Goal: Task Accomplishment & Management: Manage account settings

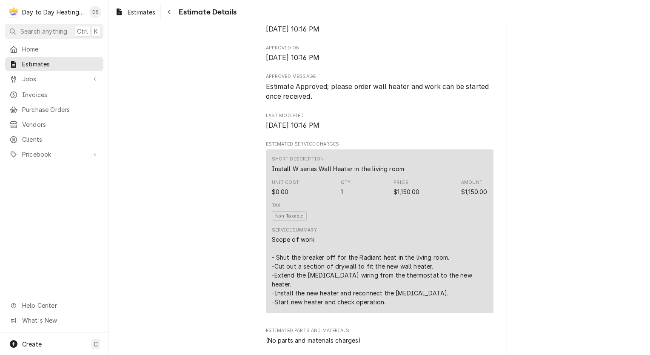
scroll to position [255, 0]
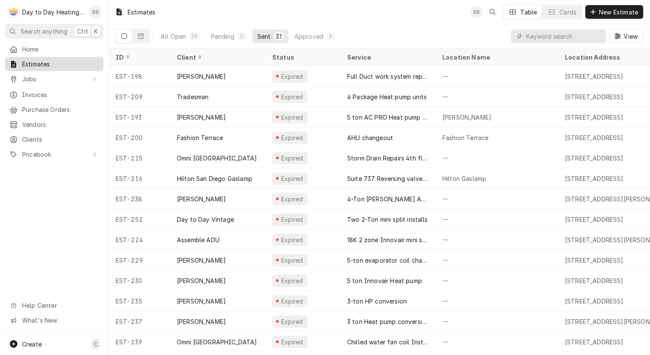
click at [40, 62] on span "Estimates" at bounding box center [60, 64] width 77 height 9
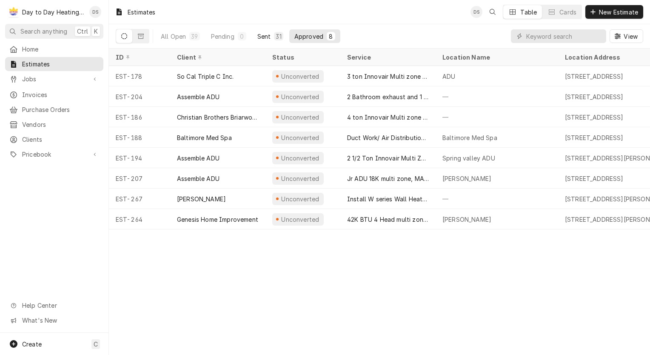
click at [274, 38] on div "31" at bounding box center [278, 36] width 9 height 9
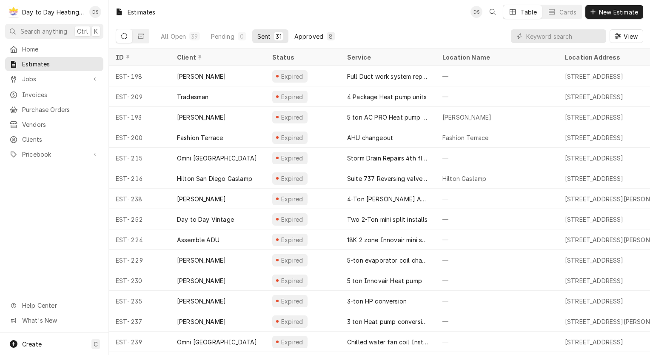
click at [308, 32] on div "Approved" at bounding box center [308, 36] width 29 height 9
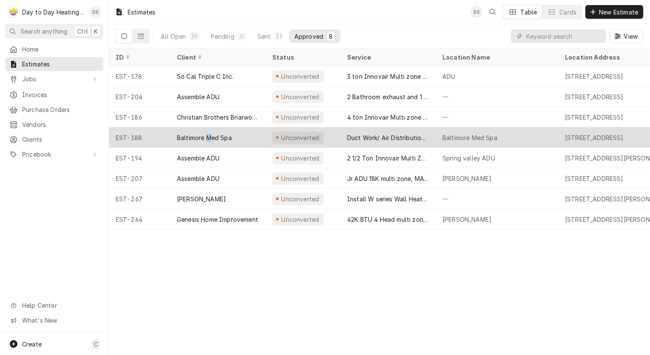
drag, startPoint x: 215, startPoint y: 135, endPoint x: 208, endPoint y: 137, distance: 6.6
click at [208, 137] on div "Baltimore Med Spa" at bounding box center [204, 137] width 55 height 9
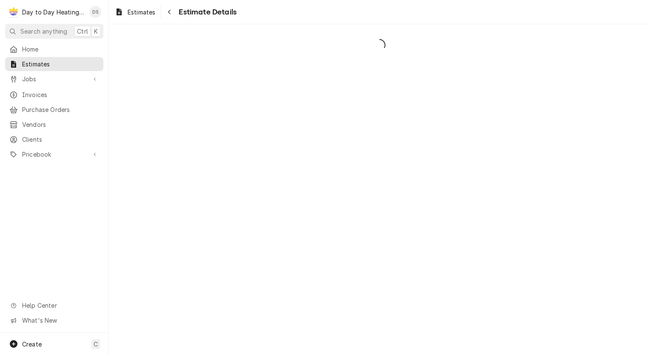
click at [158, 138] on div "Dynamic Content Wrapper" at bounding box center [379, 189] width 541 height 331
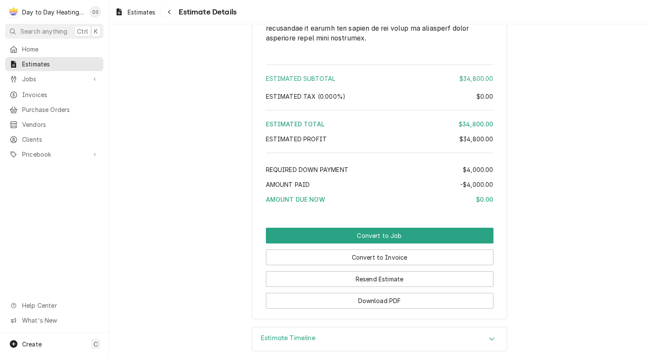
scroll to position [3742, 0]
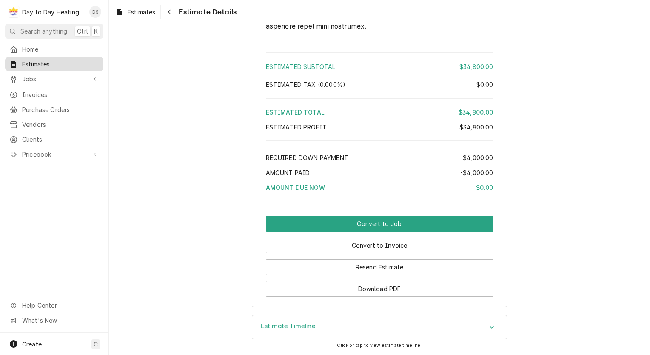
click at [37, 60] on span "Estimates" at bounding box center [60, 64] width 77 height 9
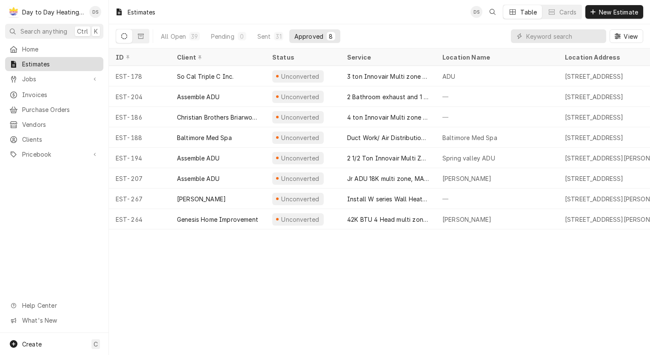
click at [58, 62] on span "Estimates" at bounding box center [60, 64] width 77 height 9
click at [263, 37] on div "Sent" at bounding box center [264, 36] width 14 height 9
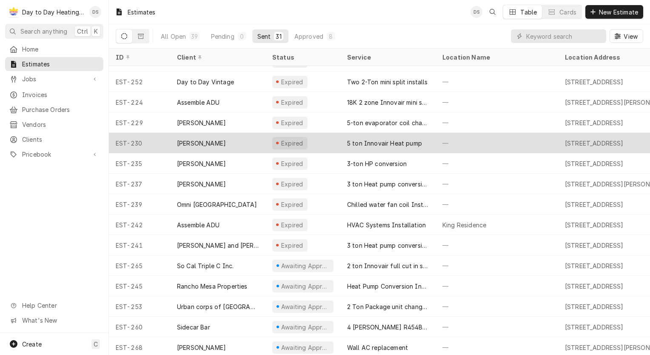
scroll to position [146, 0]
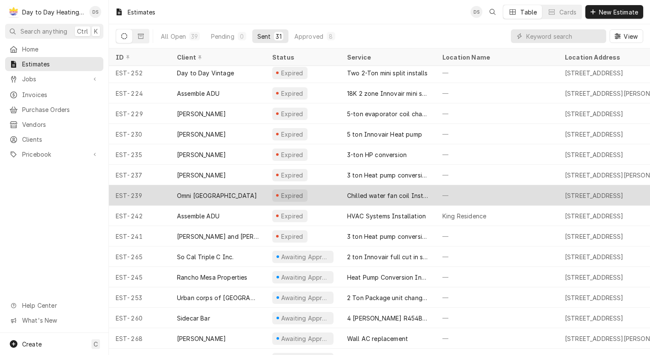
click at [391, 192] on div "Chilled water fan coil Installation" at bounding box center [388, 195] width 82 height 9
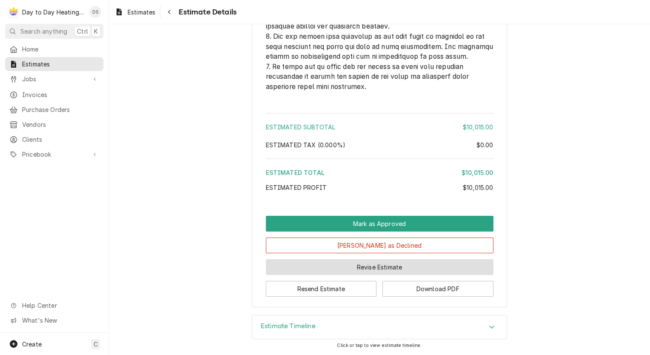
scroll to position [2191, 0]
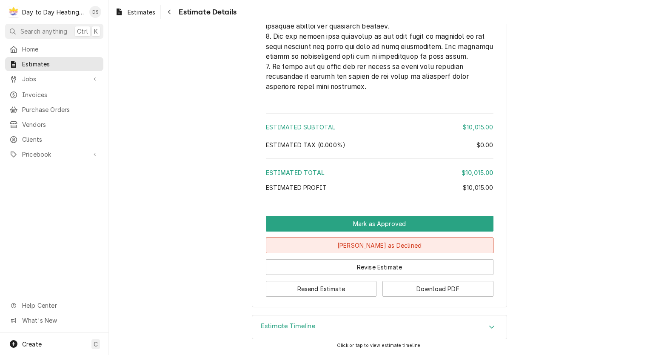
click at [392, 247] on button "[PERSON_NAME] as Declined" at bounding box center [380, 245] width 228 height 16
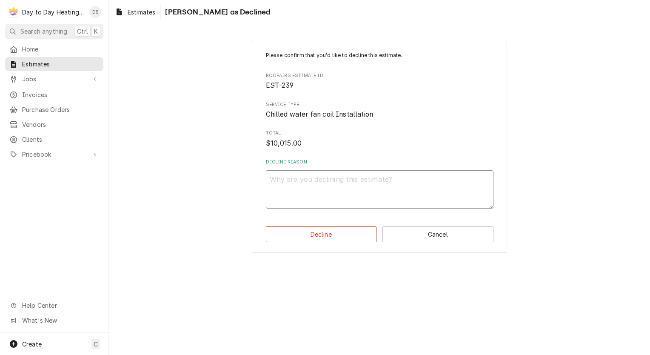
click at [351, 205] on textarea "Decline Reason" at bounding box center [380, 189] width 228 height 38
type textarea "x"
type textarea "."
click at [335, 230] on button "Decline" at bounding box center [321, 234] width 111 height 16
type textarea "x"
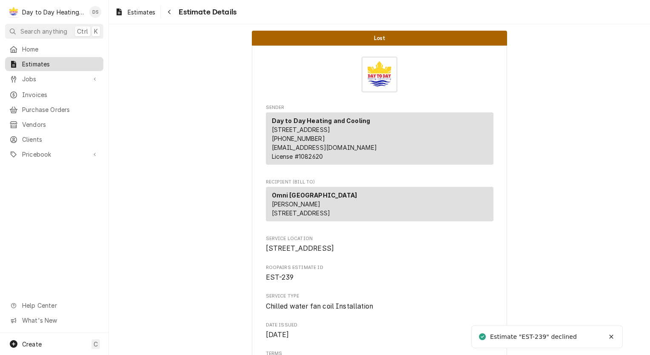
click at [32, 60] on span "Estimates" at bounding box center [60, 64] width 77 height 9
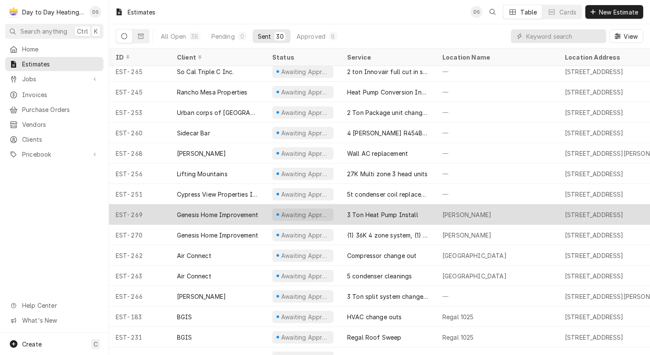
scroll to position [328, 0]
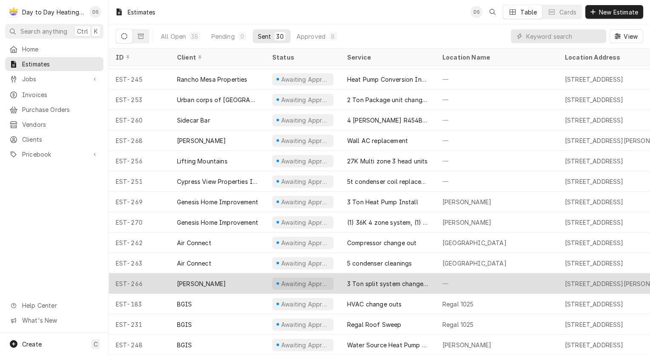
click at [214, 274] on div "[PERSON_NAME]" at bounding box center [217, 283] width 95 height 20
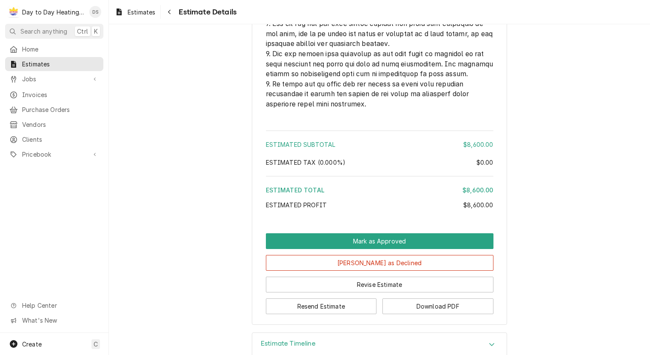
scroll to position [2191, 0]
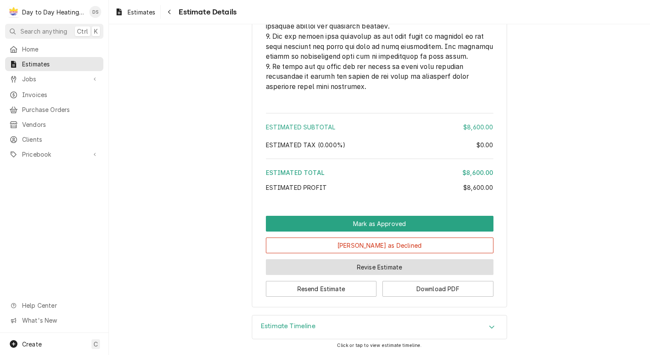
click at [385, 270] on button "Revise Estimate" at bounding box center [380, 267] width 228 height 16
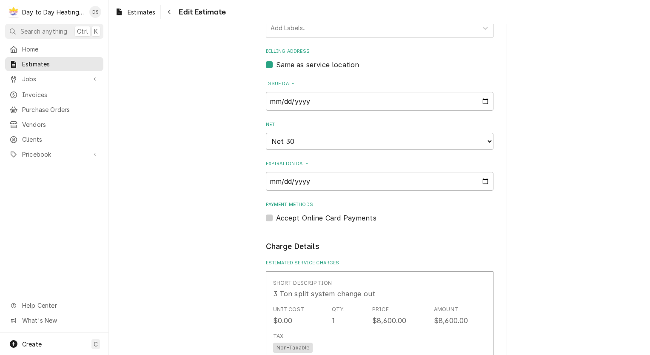
scroll to position [383, 0]
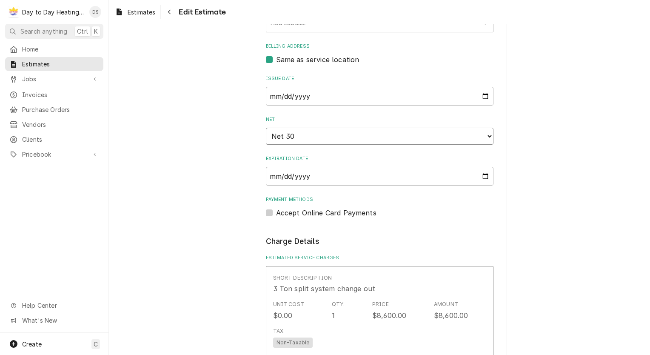
click at [353, 138] on select "Choose payment terms... Same Day Net 7 Net 14 Net 21 Net 30 Net 45 Net 60 Net 90" at bounding box center [380, 136] width 228 height 17
click at [479, 172] on input "[DATE]" at bounding box center [380, 176] width 228 height 19
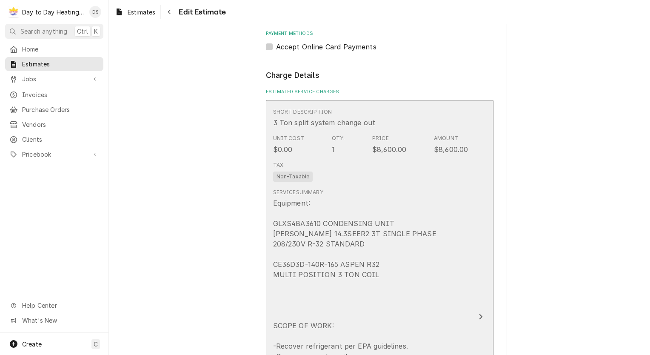
click at [345, 223] on div "Equipment: GLXS4BA3610 CONDENSING UNIT [PERSON_NAME] 14.3SEER2 3T SINGLE PHASE …" at bounding box center [370, 361] width 195 height 327
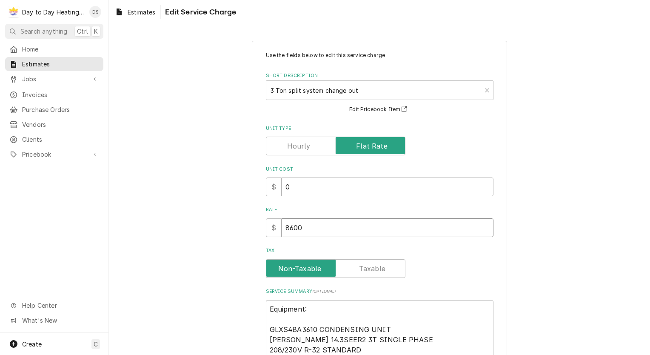
click at [304, 227] on input "8600" at bounding box center [388, 227] width 212 height 19
type textarea "x"
type input "860"
type textarea "x"
type input "86"
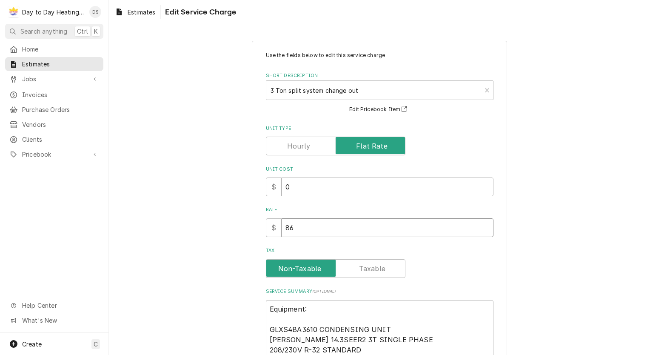
type textarea "x"
type input "8"
type textarea "x"
type input "9"
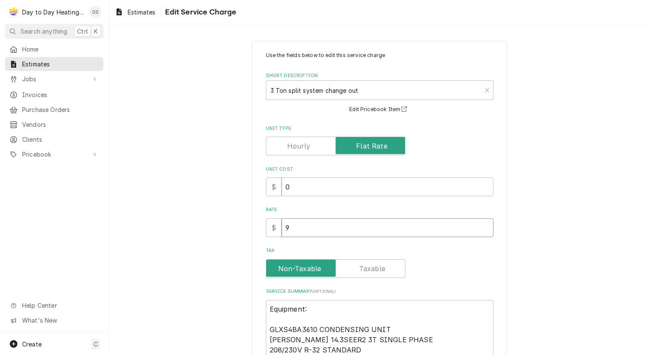
type textarea "x"
type input "97"
type textarea "x"
type input "9"
type textarea "x"
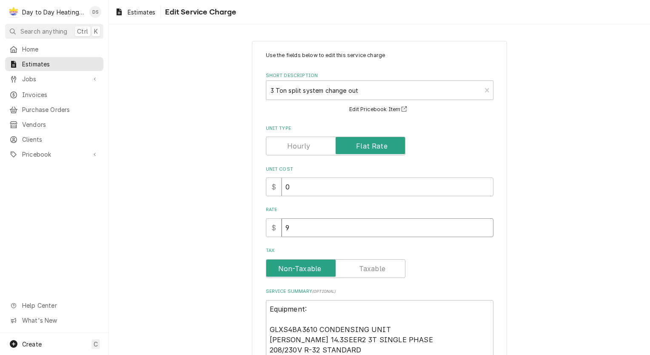
type input "91"
type textarea "x"
type input "910"
type textarea "x"
type input "9100"
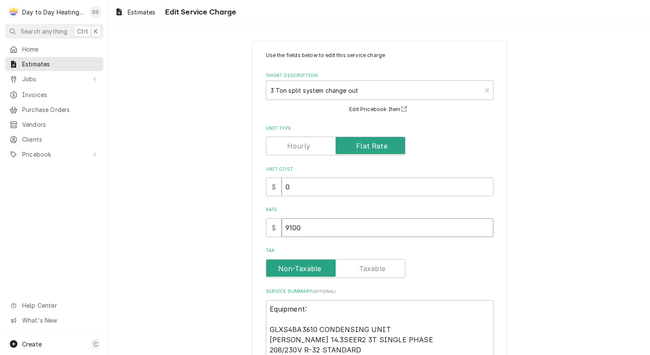
type textarea "x"
type input "9100"
click at [234, 236] on div "Use the fields below to edit this service charge Short Description 3 Ton split …" at bounding box center [379, 349] width 541 height 633
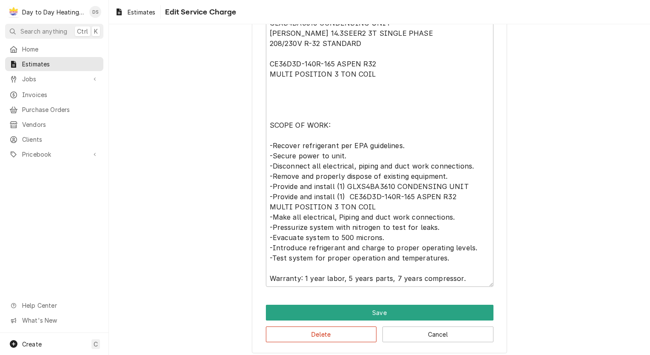
scroll to position [311, 0]
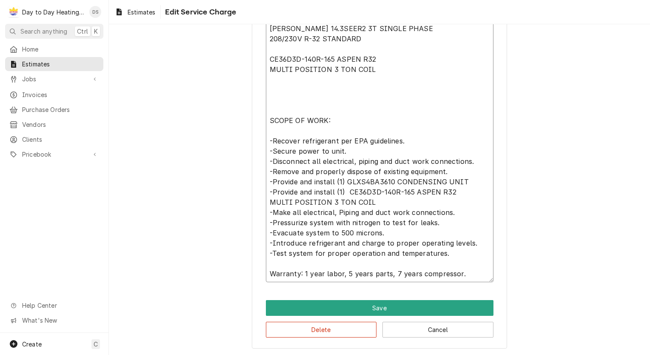
click at [305, 274] on textarea "Equipment: GLXS4BA3610 CONDENSING UNIT [PERSON_NAME] 14.3SEER2 3T SINGLE PHASE …" at bounding box center [380, 136] width 228 height 294
type textarea "x"
type textarea "Equipment: GLXS4BA3610 CONDENSING UNIT GOODMAN 14.3SEER2 3T SINGLE PHASE 208/23…"
type textarea "x"
type textarea "Equipment: GLXS4BA3610 CONDENSING UNIT GOODMAN 14.3SEER2 3T SINGLE PHASE 208/23…"
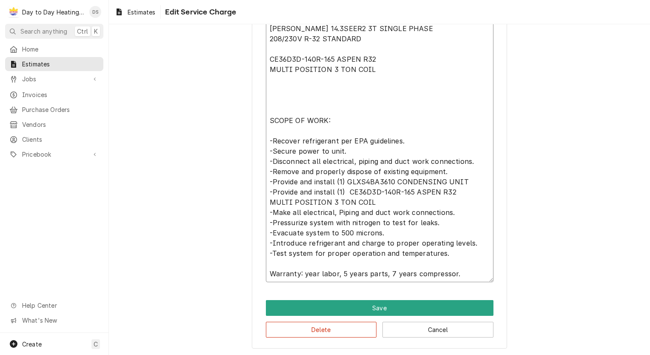
type textarea "x"
type textarea "Equipment: GLXS4BA3610 CONDENSING UNIT GOODMAN 14.3SEER2 3T SINGLE PHASE 208/23…"
type textarea "x"
type textarea "Equipment: GLXS4BA3610 CONDENSING UNIT GOODMAN 14.3SEER2 3T SINGLE PHASE 208/23…"
type textarea "x"
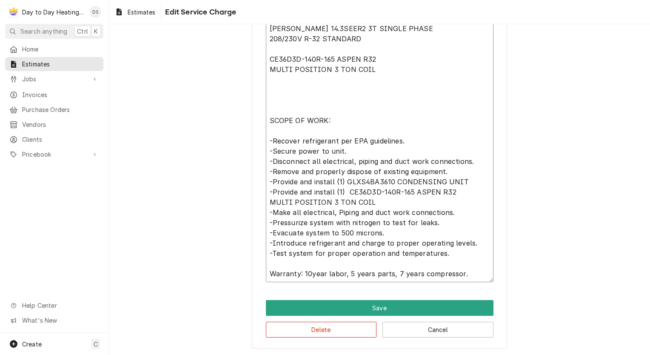
type textarea "Equipment: GLXS4BA3610 CONDENSING UNIT GOODMAN 14.3SEER2 3T SINGLE PHASE 208/23…"
click at [351, 272] on textarea "Equipment: GLXS4BA3610 CONDENSING UNIT GOODMAN 14.3SEER2 3T SINGLE PHASE 208/23…" at bounding box center [380, 136] width 228 height 294
type textarea "x"
type textarea "Equipment: GLXS4BA3610 CONDENSING UNIT GOODMAN 14.3SEER2 3T SINGLE PHASE 208/23…"
type textarea "x"
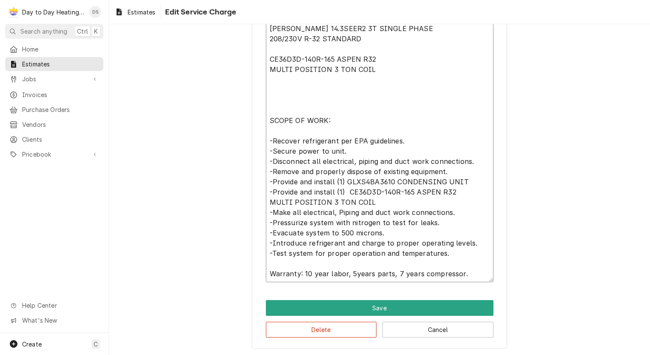
type textarea "Equipment: GLXS4BA3610 CONDENSING UNIT GOODMAN 14.3SEER2 3T SINGLE PHASE 208/23…"
type textarea "x"
type textarea "Equipment: GLXS4BA3610 CONDENSING UNIT GOODMAN 14.3SEER2 3T SINGLE PHASE 208/23…"
type textarea "x"
type textarea "Equipment: GLXS4BA3610 CONDENSING UNIT GOODMAN 14.3SEER2 3T SINGLE PHASE 208/23…"
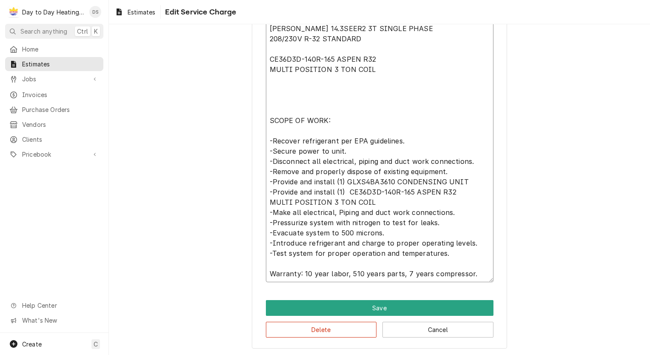
click at [403, 272] on textarea "Equipment: GLXS4BA3610 CONDENSING UNIT GOODMAN 14.3SEER2 3T SINGLE PHASE 208/23…" at bounding box center [380, 136] width 228 height 294
type textarea "x"
type textarea "Equipment: GLXS4BA3610 CONDENSING UNIT GOODMAN 14.3SEER2 3T SINGLE PHASE 208/23…"
type textarea "x"
type textarea "Equipment: GLXS4BA3610 CONDENSING UNIT GOODMAN 14.3SEER2 3T SINGLE PHASE 208/23…"
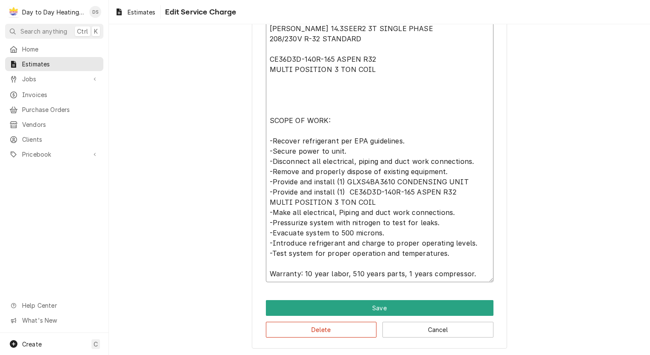
type textarea "x"
type textarea "Equipment: GLXS4BA3610 CONDENSING UNIT GOODMAN 14.3SEER2 3T SINGLE PHASE 208/23…"
click at [349, 273] on textarea "Equipment: GLXS4BA3610 CONDENSING UNIT GOODMAN 14.3SEER2 3T SINGLE PHASE 208/23…" at bounding box center [380, 136] width 228 height 294
type textarea "x"
type textarea "Equipment: GLXS4BA3610 CONDENSING UNIT [PERSON_NAME] 14.3SEER2 3T SINGLE PHASE …"
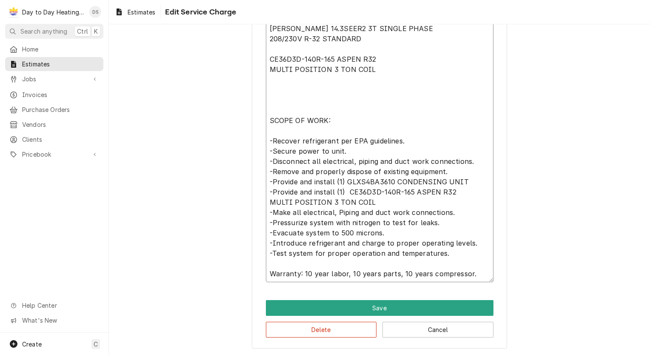
type textarea "x"
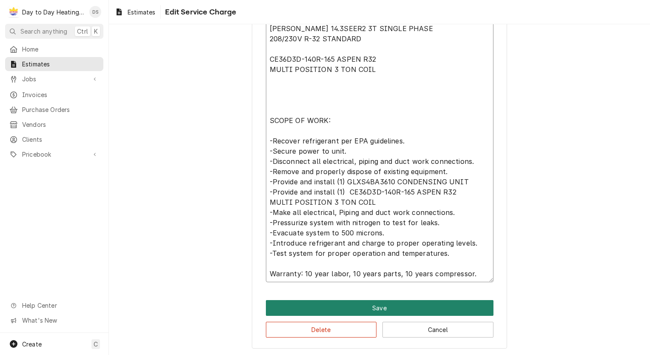
type textarea "Equipment: GLXS4BA3610 CONDENSING UNIT [PERSON_NAME] 14.3SEER2 3T SINGLE PHASE …"
click at [373, 310] on button "Save" at bounding box center [380, 308] width 228 height 16
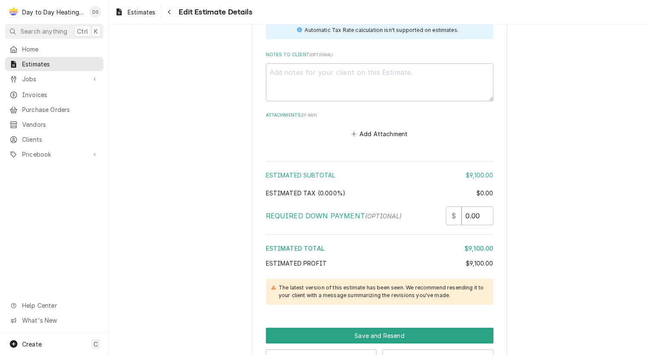
scroll to position [1291, 0]
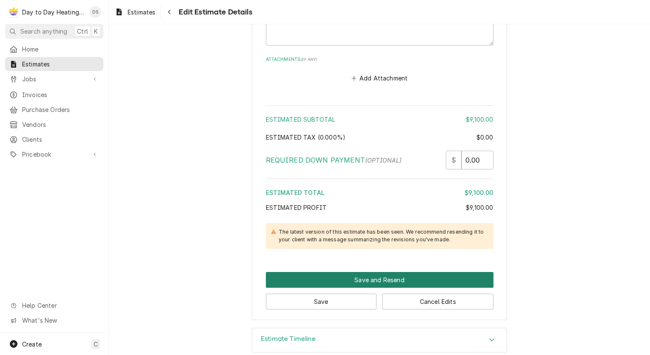
click at [388, 272] on button "Save and Resend" at bounding box center [380, 280] width 228 height 16
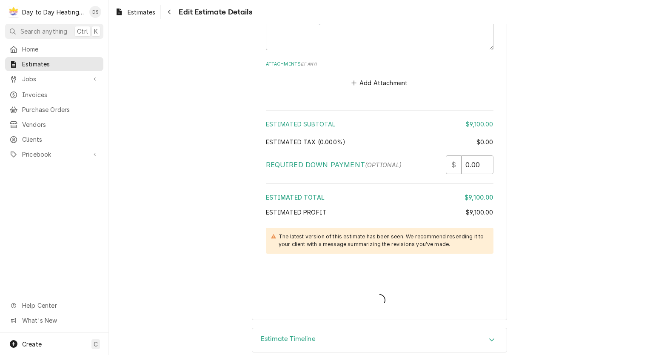
type textarea "x"
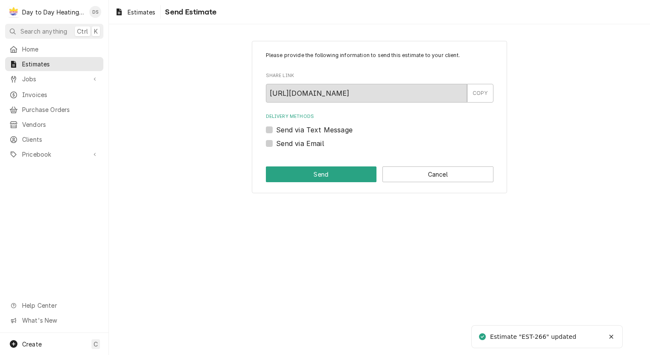
click at [306, 129] on label "Send via Text Message" at bounding box center [314, 130] width 77 height 10
click at [306, 129] on input "Send via Text Message" at bounding box center [390, 134] width 228 height 19
checkbox input "true"
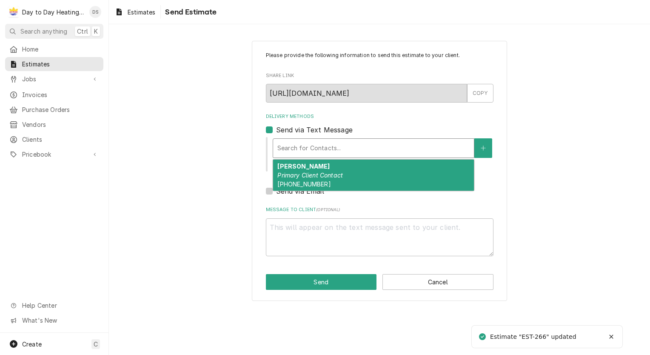
click at [309, 148] on div "Delivery Methods" at bounding box center [373, 147] width 192 height 15
click at [311, 172] on em "Primary Client Contact" at bounding box center [310, 174] width 66 height 7
type textarea "x"
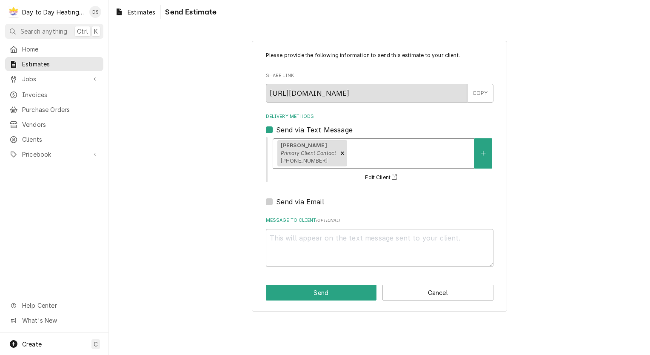
click at [299, 200] on label "Send via Email" at bounding box center [300, 202] width 48 height 10
click at [299, 200] on input "Send via Email" at bounding box center [390, 206] width 228 height 19
checkbox input "true"
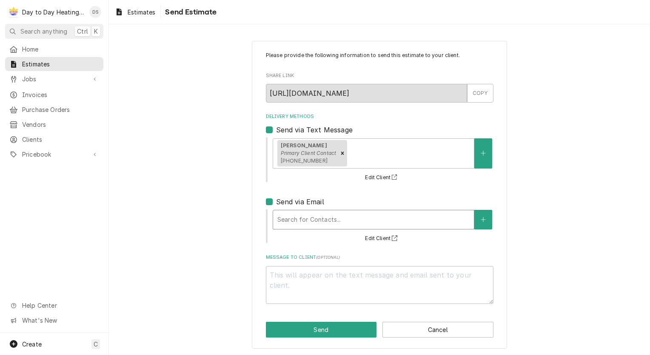
click at [304, 214] on div "Delivery Methods" at bounding box center [373, 219] width 192 height 15
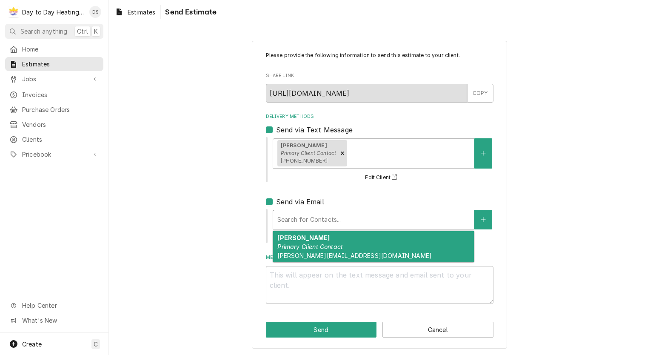
click at [303, 243] on em "Primary Client Contact" at bounding box center [310, 246] width 66 height 7
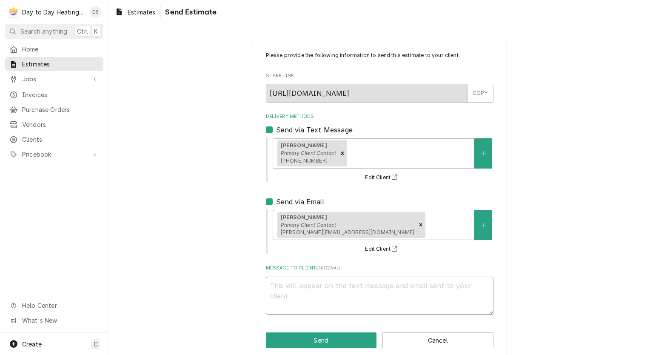
click at [306, 284] on textarea "Message to Client ( optional )" at bounding box center [380, 296] width 228 height 38
type textarea "x"
type textarea "G"
type textarea "x"
type textarea "Gp"
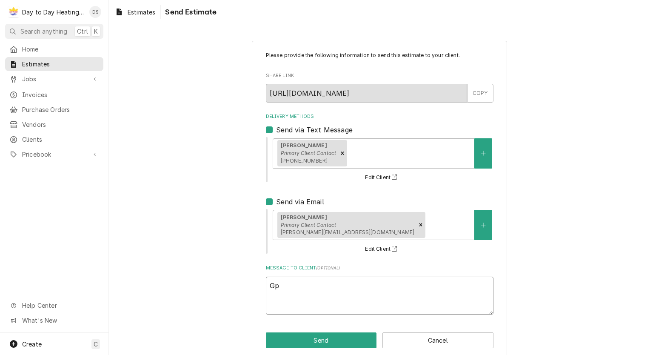
type textarea "x"
type textarea "Gpp"
type textarea "x"
type textarea "Gppd"
type textarea "x"
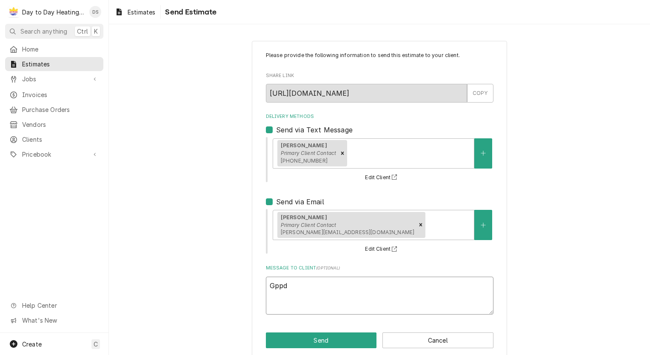
type textarea "Gppd"
type textarea "x"
type textarea "Gppd"
type textarea "x"
type textarea "Gpp"
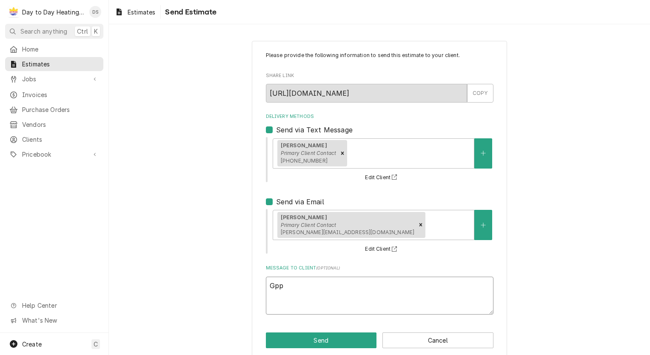
type textarea "x"
type textarea "Gp"
type textarea "x"
type textarea "G"
type textarea "x"
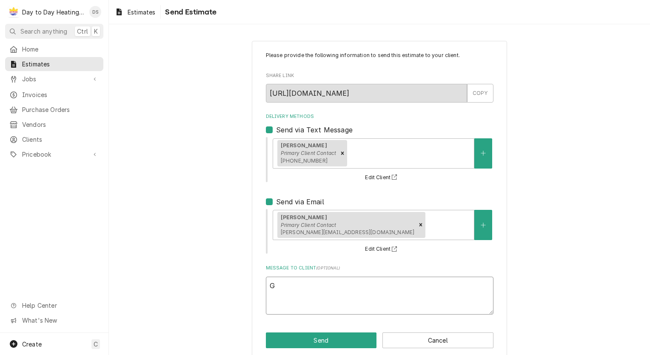
type textarea "Go"
type textarea "x"
type textarea "Goo"
type textarea "x"
type textarea "Good"
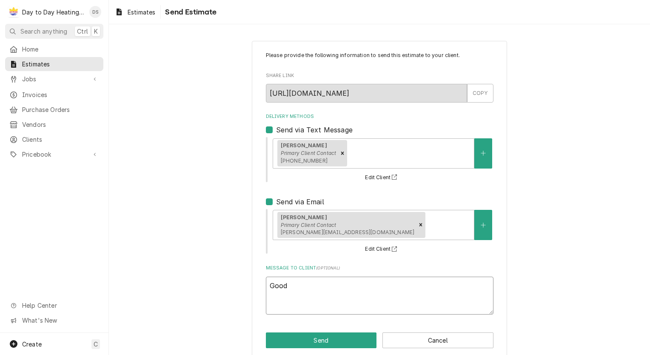
type textarea "x"
type textarea "Good"
type textarea "x"
type textarea "Good m"
type textarea "x"
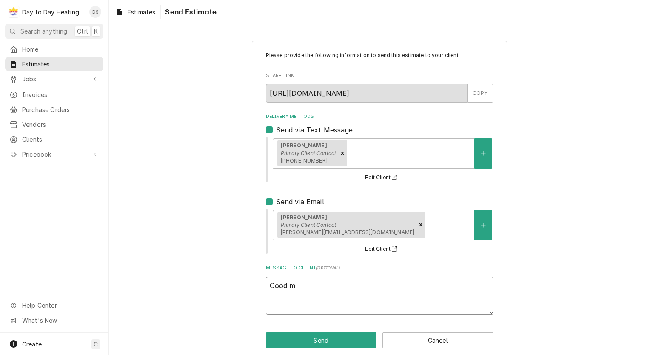
type textarea "Good mo"
type textarea "x"
type textarea "Good mor"
type textarea "x"
type textarea "Good morn"
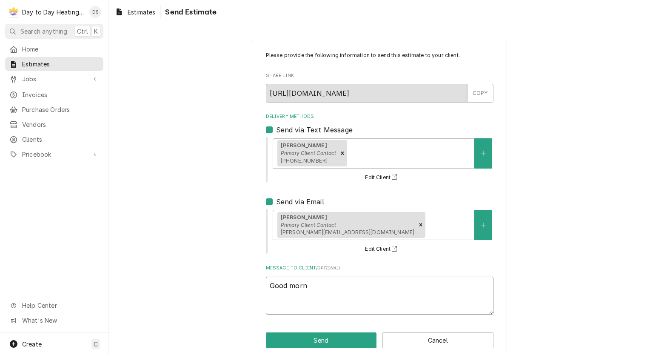
type textarea "x"
type textarea "Good morni"
type textarea "x"
type textarea "Good mornin"
type textarea "x"
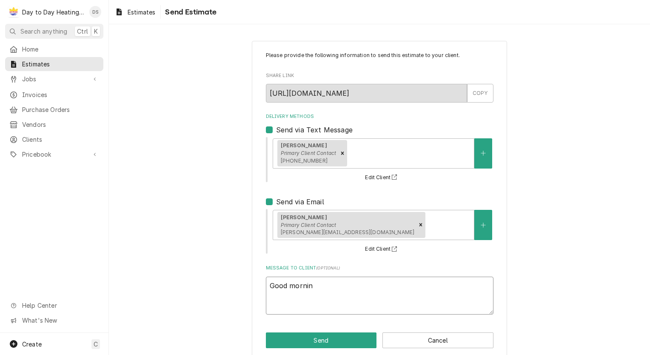
type textarea "Good morning"
type textarea "x"
type textarea "Good morning"
type textarea "x"
type textarea "Good morning"
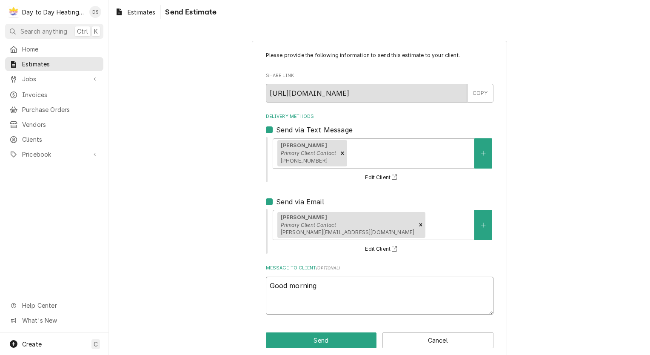
type textarea "x"
type textarea "Good morning,"
type textarea "x"
type textarea "Good morning,"
type textarea "x"
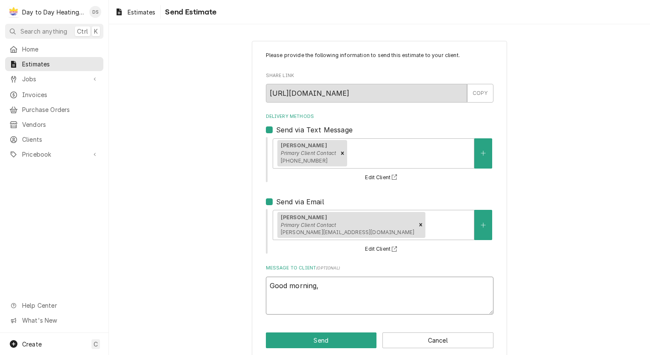
type textarea "Good morning, C"
type textarea "x"
type textarea "Good morning, Ch"
type textarea "x"
type textarea "Good morning, Che"
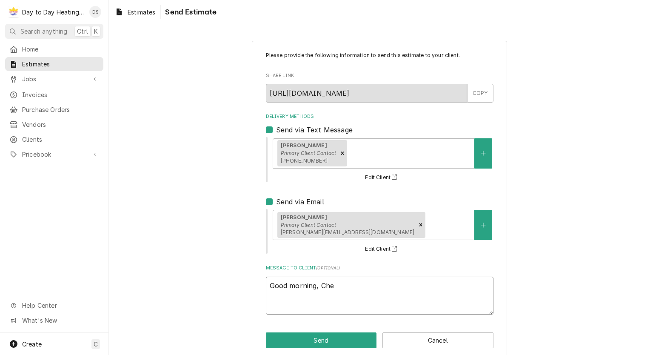
type textarea "x"
type textarea "Good morning, Cher"
type textarea "x"
type textarea "Good morning, Cherr"
type textarea "x"
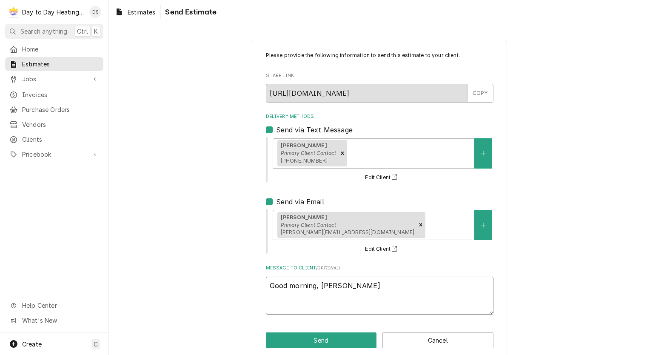
type textarea "Good morning, Cher"
type textarea "x"
type textarea "Good morning, Chere"
type textarea "x"
type textarea "Good morning, Cheree"
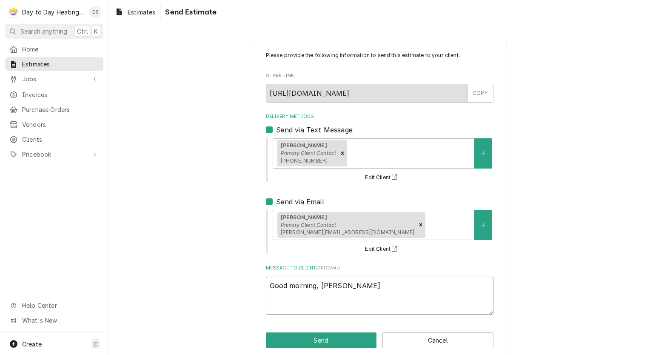
type textarea "x"
type textarea "Good morning, Cheree"
type textarea "x"
type textarea "Good morning, Cheree"
type textarea "x"
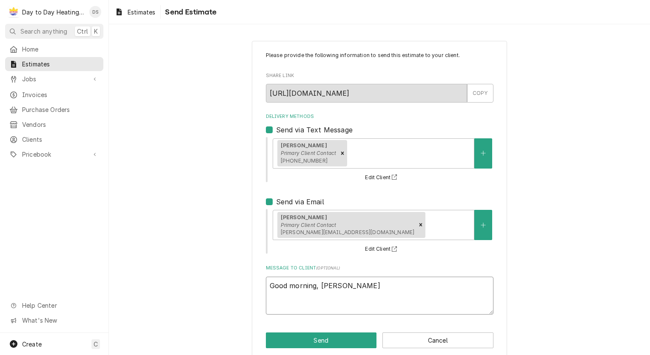
type textarea "Good morning, Cheree"
type textarea "x"
type textarea "Good morning, Cheree I"
type textarea "x"
type textarea "Good morning, Cheree I"
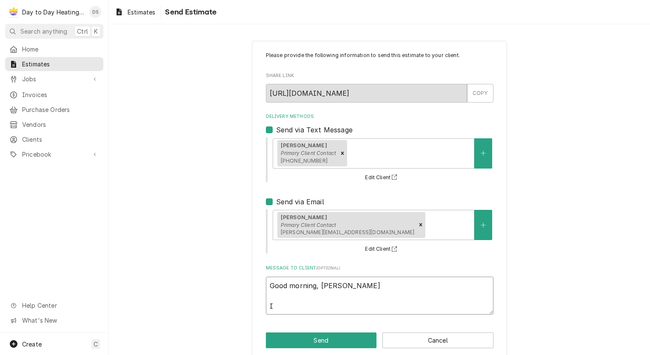
type textarea "x"
type textarea "Good morning, Cheree I e"
type textarea "x"
type textarea "Good morning, Cheree I ew"
type textarea "x"
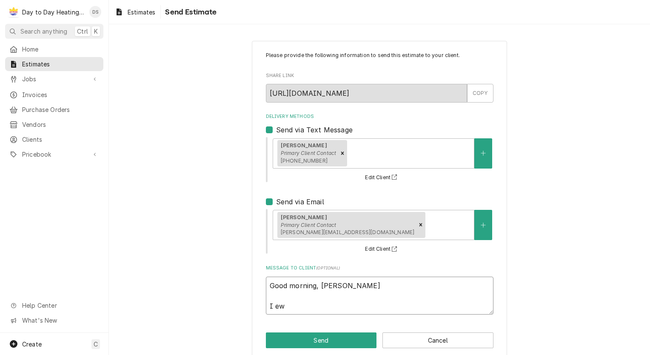
type textarea "Good morning, Cheree I e"
type textarea "x"
type textarea "Good morning, Cheree I"
type textarea "x"
type textarea "Good morning, Cheree I w"
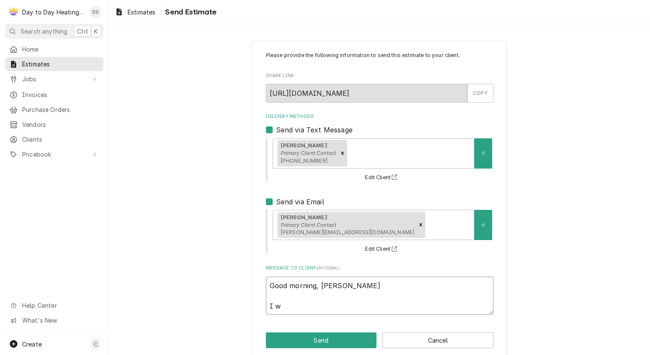
type textarea "x"
type textarea "Good morning, Cheree I wa"
type textarea "x"
type textarea "Good morning, Cheree I was"
type textarea "x"
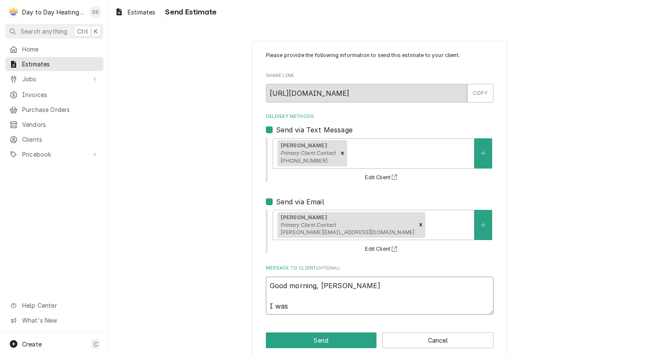
type textarea "Good morning, Cheree I was"
type textarea "x"
type textarea "Good morning, Cheree I was a"
type textarea "x"
type textarea "Good morning, Cheree I was ab"
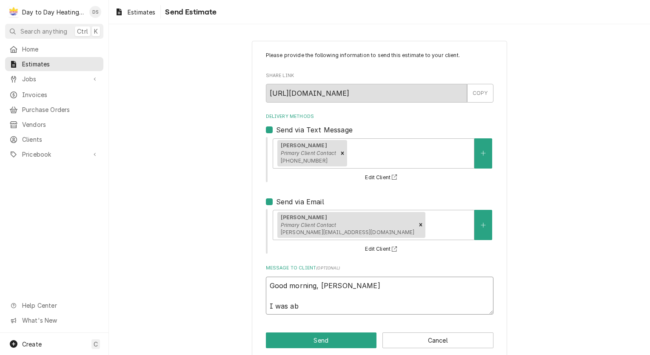
type textarea "x"
type textarea "Good morning, Cheree I was abl"
type textarea "x"
type textarea "Good morning, Cheree I was able"
type textarea "x"
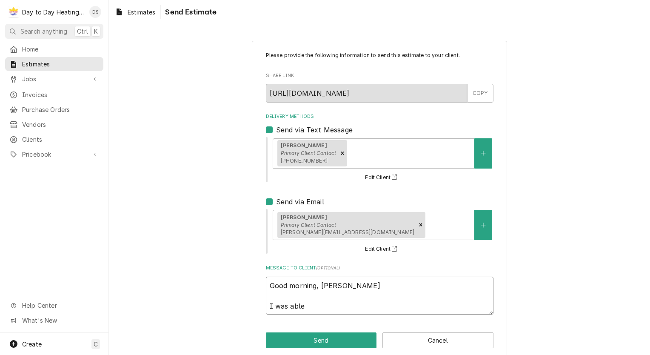
type textarea "Good morning, Cheree I was able"
type textarea "x"
type textarea "Good morning, Cheree I was able t"
type textarea "x"
type textarea "Good morning, Cheree I was able to"
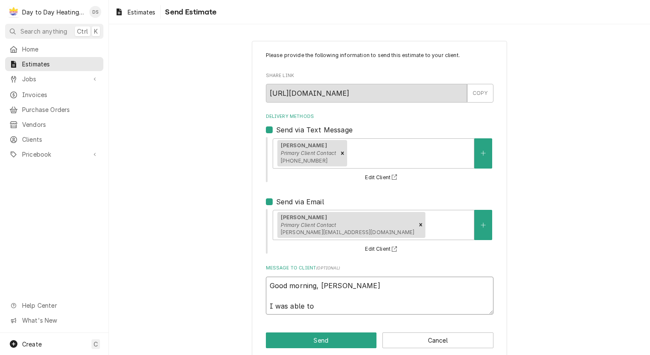
type textarea "x"
type textarea "Good morning, Cheree I was able to"
type textarea "x"
type textarea "Good morning, Cheree I was able to s"
type textarea "x"
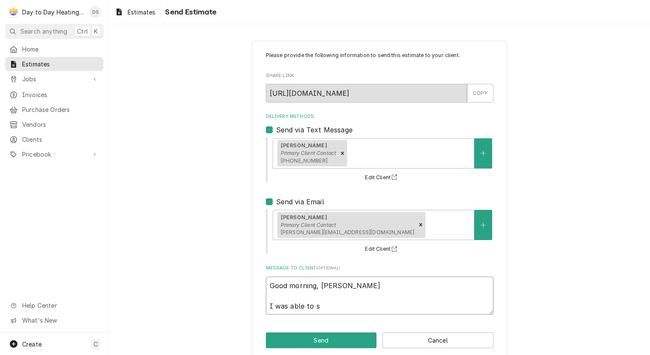
type textarea "Good morning, Cheree I was able to se"
type textarea "x"
type textarea "Good morning, Cheree I was able to sec"
type textarea "x"
type textarea "Good morning, Cheree I was able to secu"
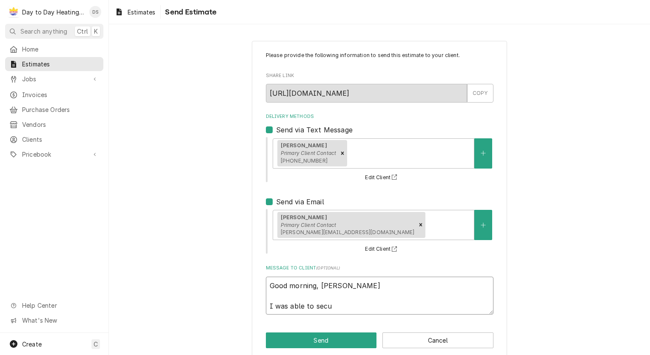
type textarea "x"
type textarea "Good morning, Cheree I was able to secur"
type textarea "x"
type textarea "Good morning, Cheree I was able to secure"
type textarea "x"
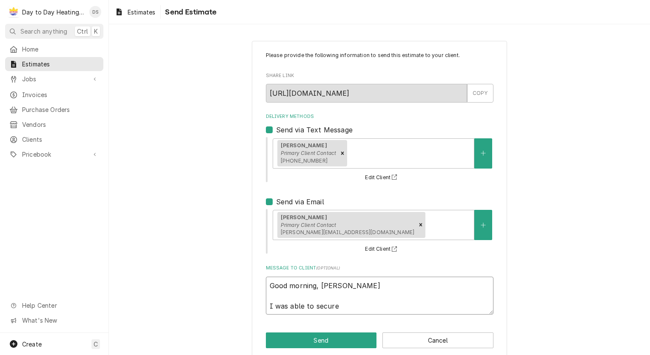
type textarea "Good morning, Cheree I was able to secure"
type textarea "x"
type textarea "Good morning, Cheree I was able to secure a"
type textarea "x"
type textarea "Good morning, Cheree I was able to secure a"
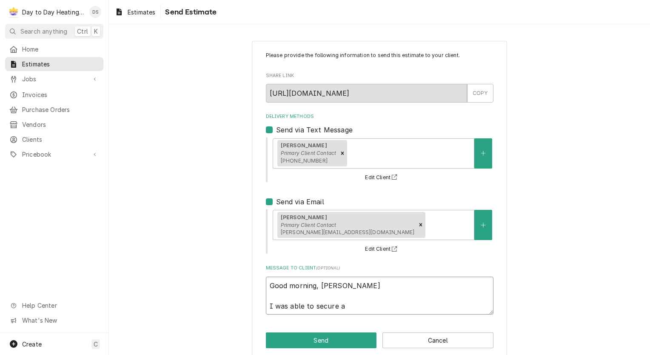
type textarea "x"
type textarea "Good morning, Cheree I was able to secure a l"
type textarea "x"
type textarea "Good morning, Cheree I was able to secure a lo"
type textarea "x"
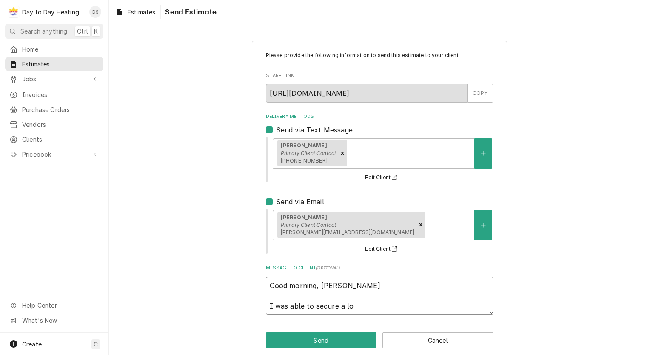
type textarea "Good morning, Cheree I was able to secure a lon"
type textarea "x"
type textarea "Good morning, Cheree I was able to secure a long"
type textarea "x"
type textarea "Good morning, Cheree I was able to secure a longe"
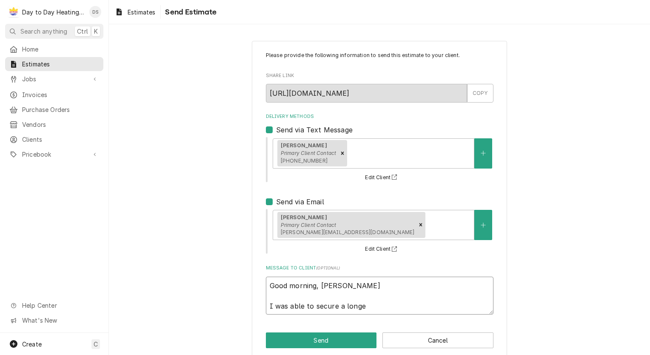
type textarea "x"
type textarea "Good morning, Cheree I was able to secure a longer"
type textarea "x"
type textarea "Good morning, Cheree I was able to secure a longer"
type textarea "x"
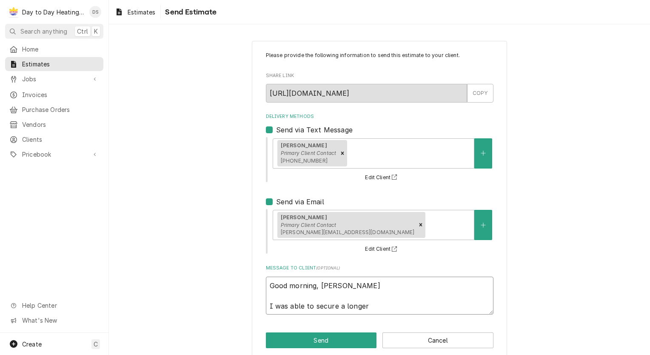
type textarea "Good morning, Cheree I was able to secure a longer w"
type textarea "x"
type textarea "Good morning, Cheree I was able to secure a longer wa"
type textarea "x"
type textarea "Good morning, Cheree I was able to secure a longer war"
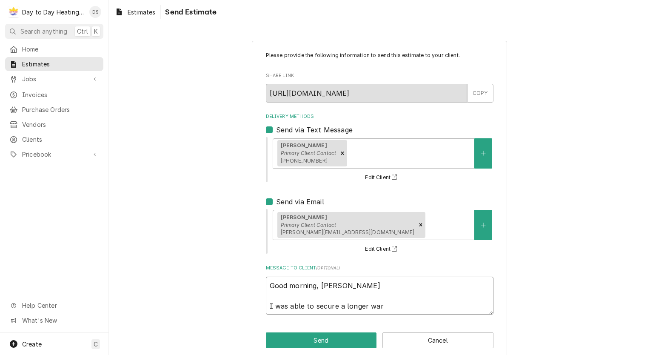
type textarea "x"
type textarea "Good morning, Cheree I was able to secure a longer warr"
type textarea "x"
type textarea "Good morning, Cheree I was able to secure a longer warra"
type textarea "x"
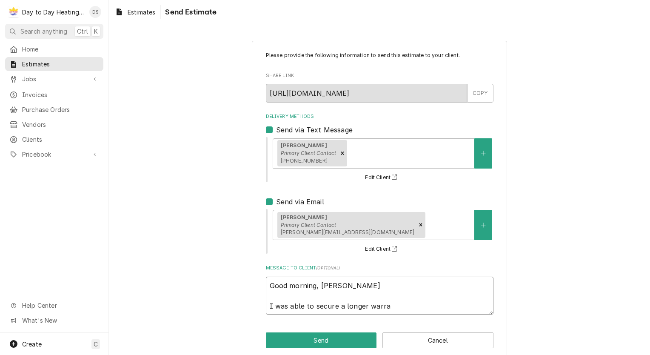
type textarea "Good morning, Cheree I was able to secure a longer warran"
type textarea "x"
type textarea "Good morning, Cheree I was able to secure a longer warrant"
type textarea "x"
type textarea "Good morning, Cheree I was able to secure a longer warranty"
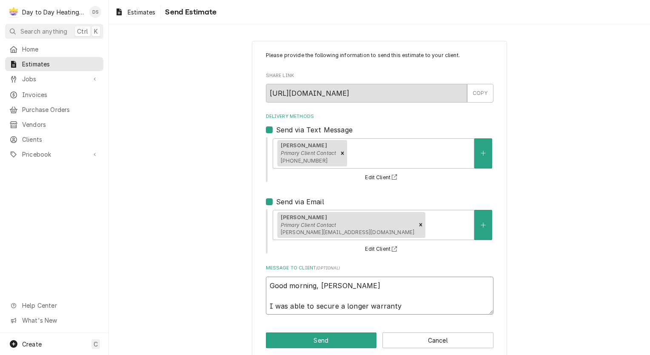
type textarea "x"
type textarea "Good morning, Cheree I was able to secure a longer warranty"
type textarea "x"
type textarea "Good morning, Cheree I was able to secure a longer warranty o"
type textarea "x"
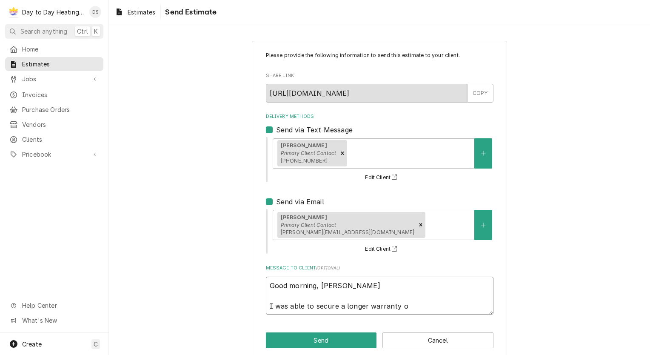
type textarea "Good morning, Cheree I was able to secure a longer warranty on"
type textarea "x"
type textarea "Good morning, Cheree I was able to secure a longer warranty on"
type textarea "x"
type textarea "Good morning, Cheree I was able to secure a longer warranty on y"
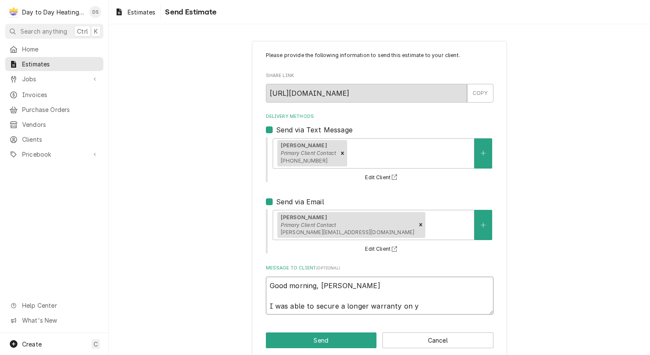
type textarea "x"
type textarea "Good morning, Cheree I was able to secure a longer warranty on yo"
type textarea "x"
type textarea "Good morning, Cheree I was able to secure a longer warranty on you"
type textarea "x"
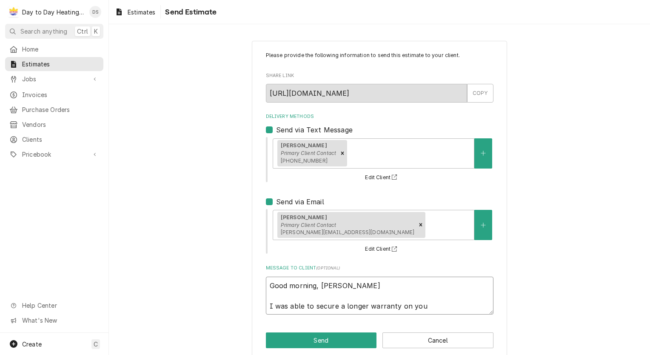
type textarea "Good morning, Cheree I was able to secure a longer warranty on your"
type textarea "x"
type textarea "Good morning, Cheree I was able to secure a longer warranty on your"
type textarea "x"
type textarea "Good morning, Cheree I was able to secure a longer warranty on your e"
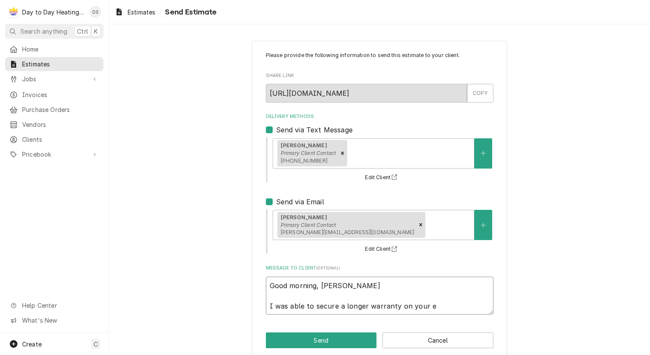
type textarea "x"
type textarea "Good morning, Cheree I was able to secure a longer warranty on your eq"
type textarea "x"
type textarea "Good morning, Cheree I was able to secure a longer warranty on your equ"
type textarea "x"
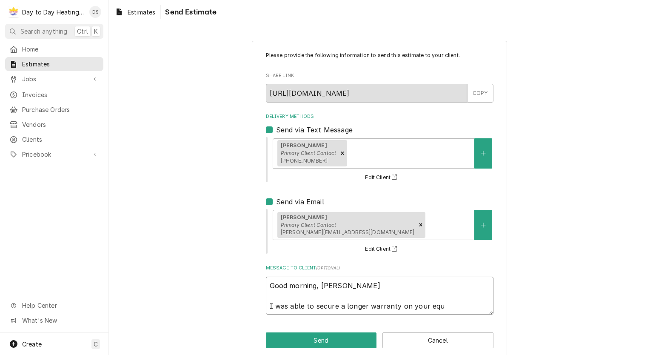
type textarea "Good morning, Cheree I was able to secure a longer warranty on your equi"
type textarea "x"
type textarea "Good morning, Cheree I was able to secure a longer warranty on your equip"
type textarea "x"
type textarea "Good morning, Cheree I was able to secure a longer warranty on your equipm"
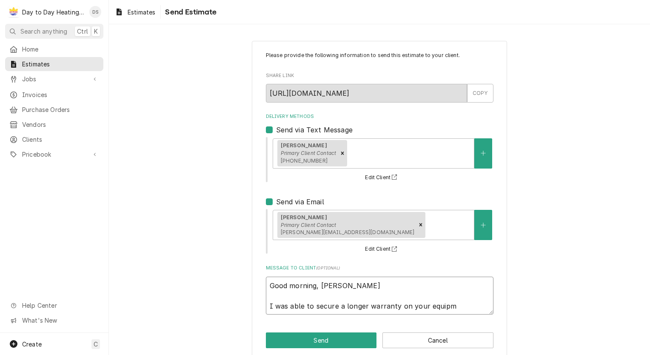
type textarea "x"
type textarea "Good morning, Cheree I was able to secure a longer warranty on your equipme"
type textarea "x"
type textarea "Good morning, Cheree I was able to secure a longer warranty on your equipmen"
type textarea "x"
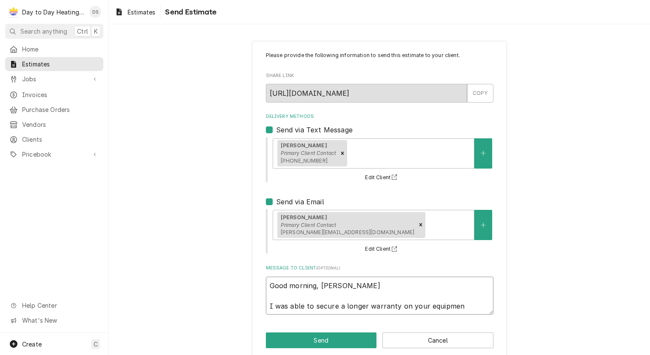
type textarea "Good morning, Cheree I was able to secure a longer warranty on your equipment"
type textarea "x"
type textarea "Good morning, Cheree I was able to secure a longer warranty on your equipment"
type textarea "x"
type textarea "Good morning, Cheree I was able to secure a longer warranty on your equipment"
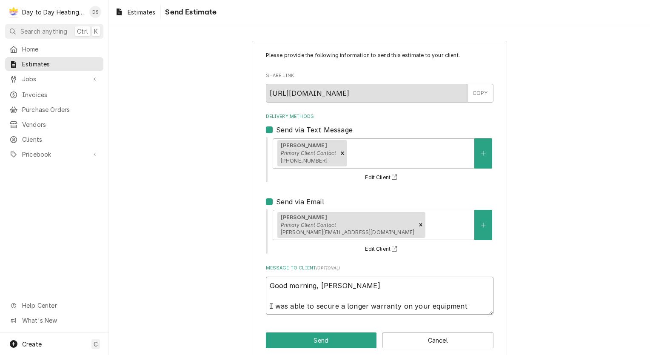
type textarea "x"
type textarea "Good morning, Cheree I was able to secure a longer warranty on your equipment."
type textarea "x"
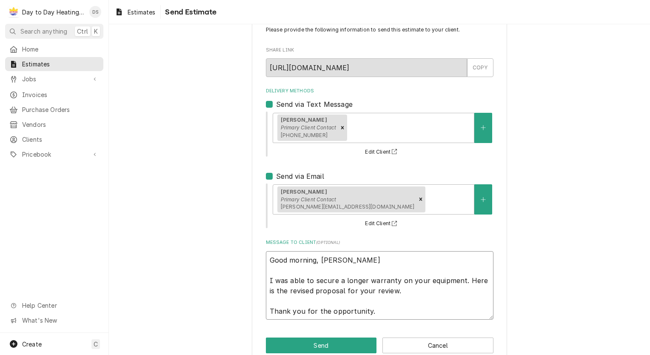
scroll to position [41, 0]
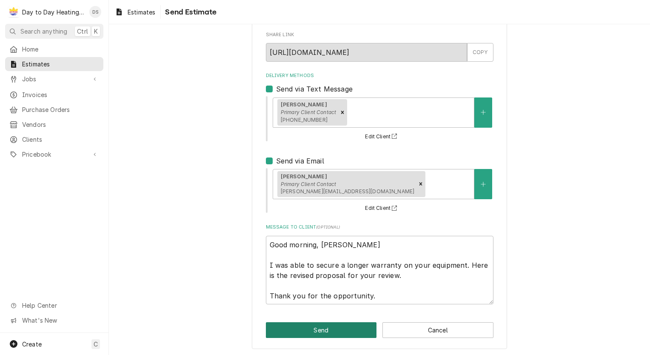
click at [320, 331] on button "Send" at bounding box center [321, 330] width 111 height 16
